Goal: Navigation & Orientation: Find specific page/section

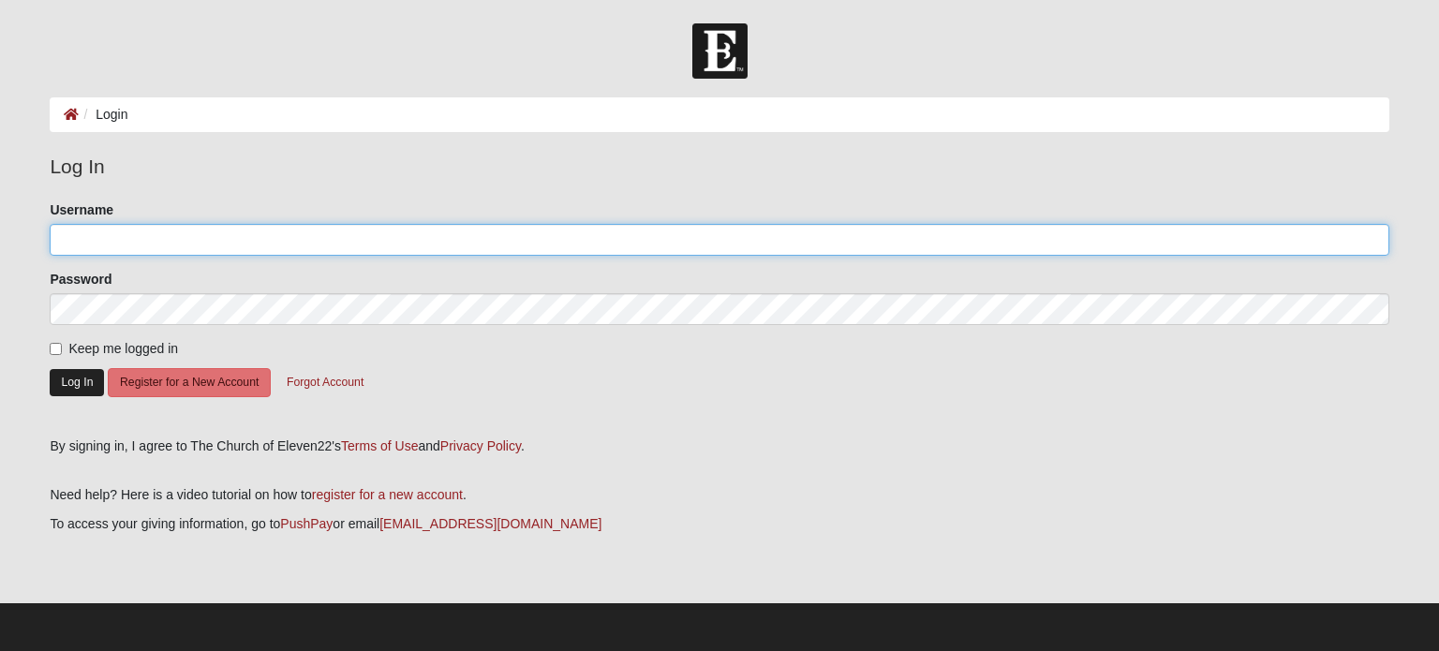
type input "adriancark"
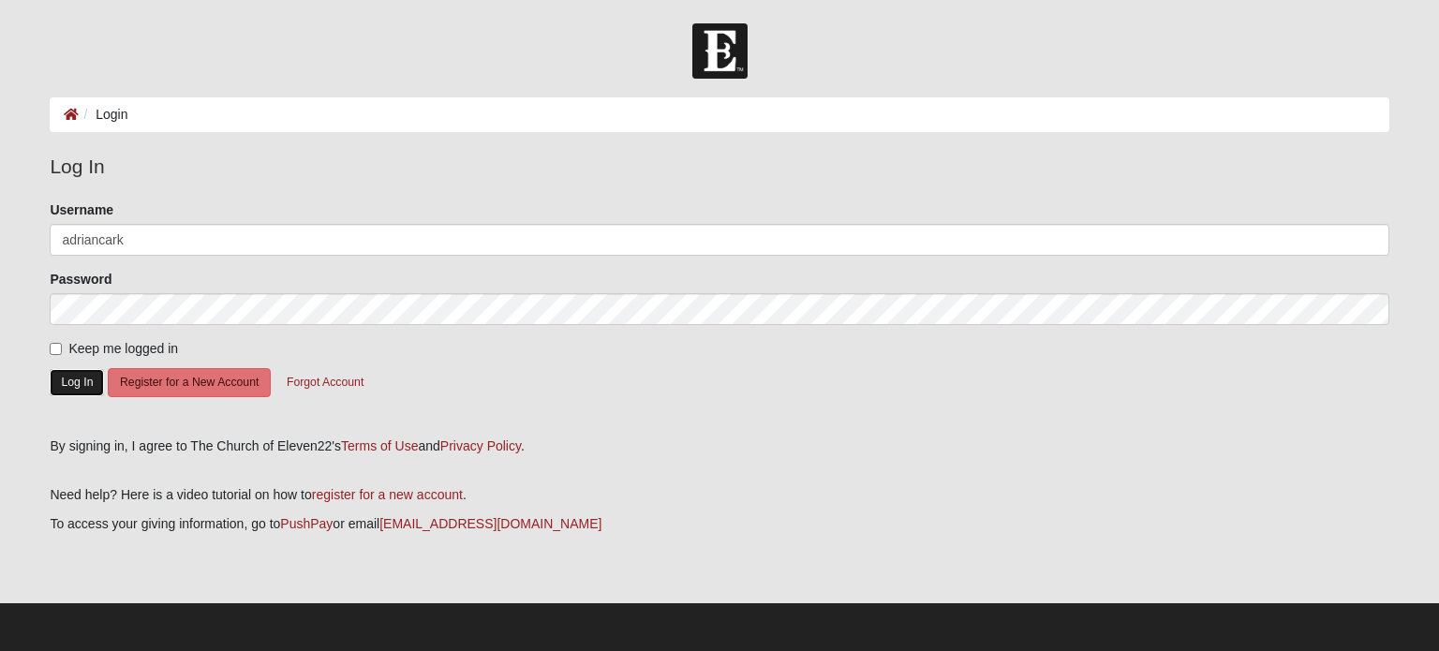
click at [75, 385] on button "Log In" at bounding box center [77, 382] width 54 height 27
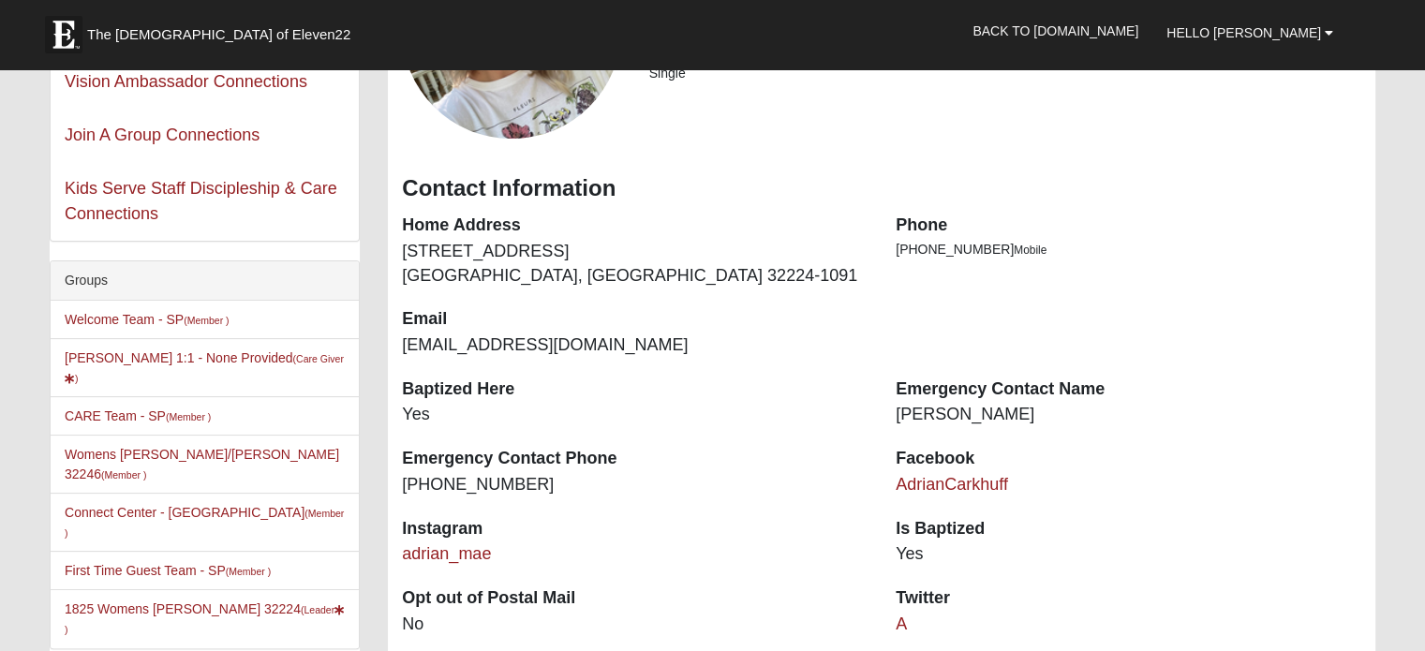
scroll to position [255, 0]
click at [159, 601] on link "1825 Womens [PERSON_NAME] 32224 (Leader )" at bounding box center [205, 618] width 280 height 35
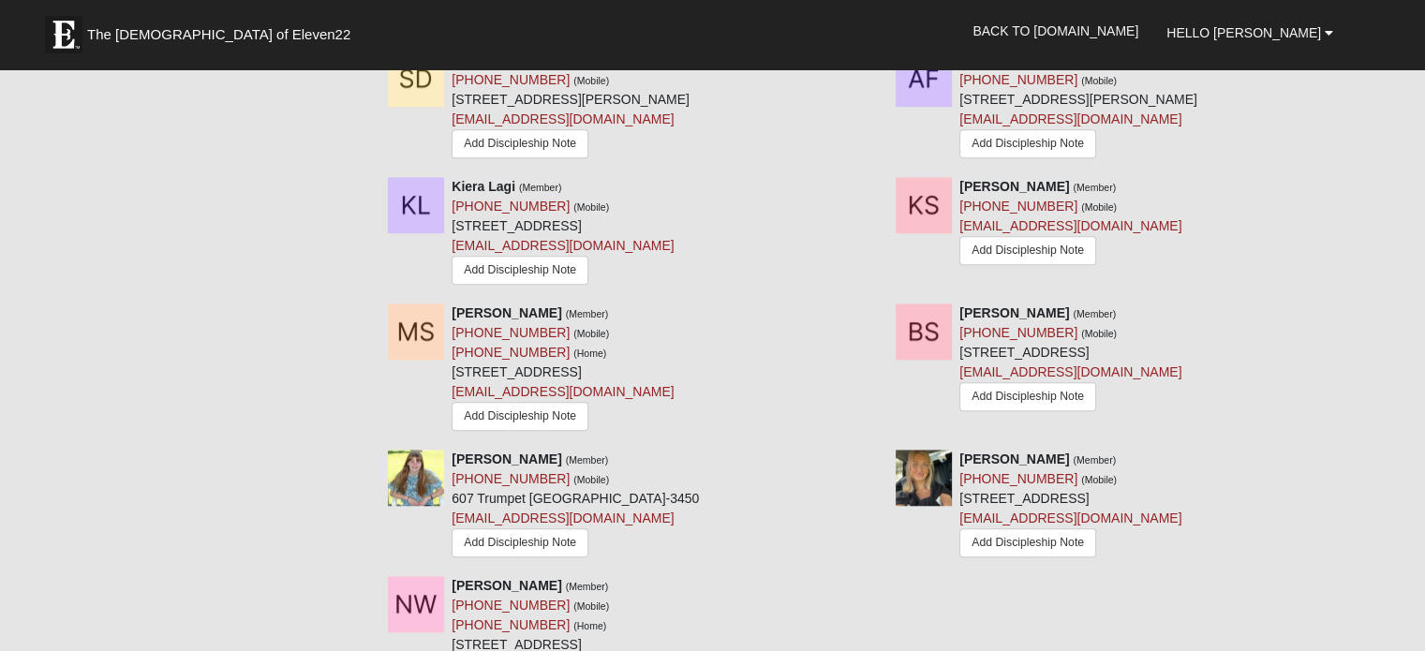
scroll to position [1484, 0]
